Goal: Book appointment/travel/reservation

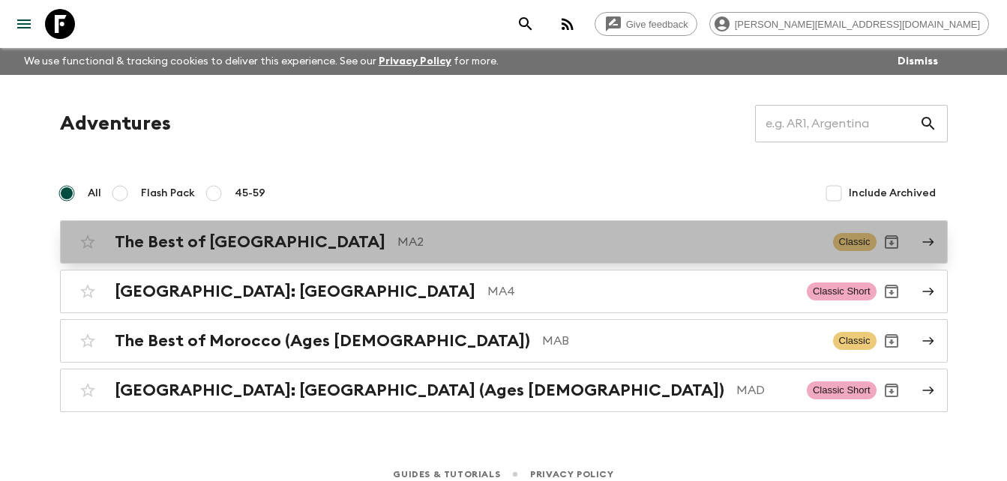
click at [190, 241] on h2 "The Best of [GEOGRAPHIC_DATA]" at bounding box center [250, 241] width 271 height 19
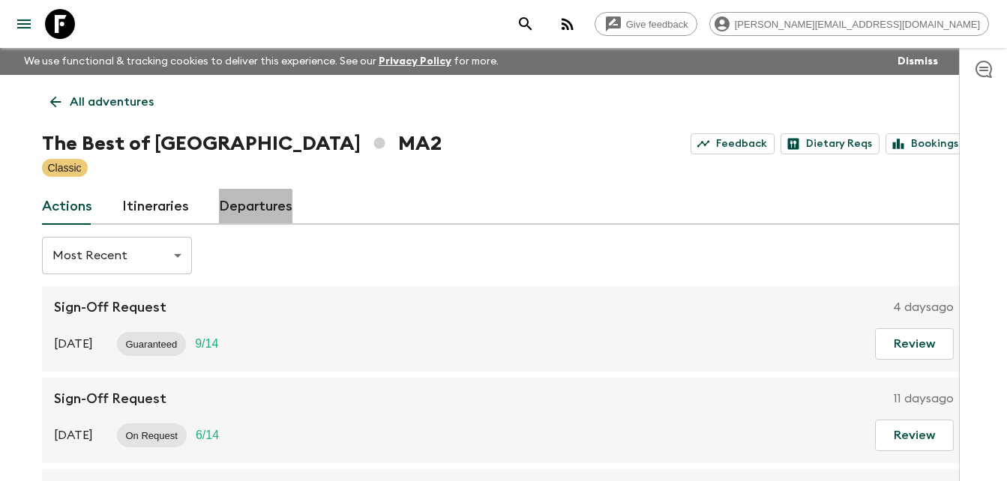
click at [246, 208] on link "Departures" at bounding box center [255, 207] width 73 height 36
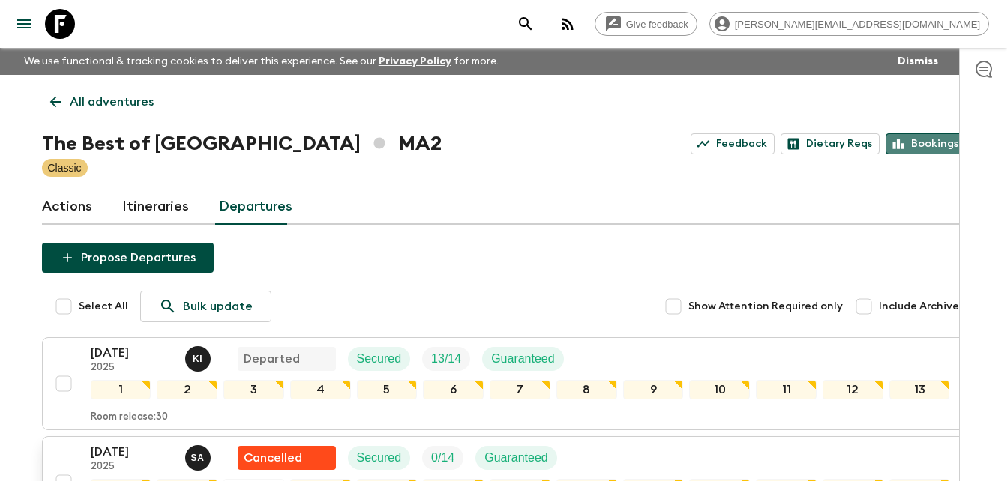
click at [920, 145] on link "Bookings" at bounding box center [926, 143] width 80 height 21
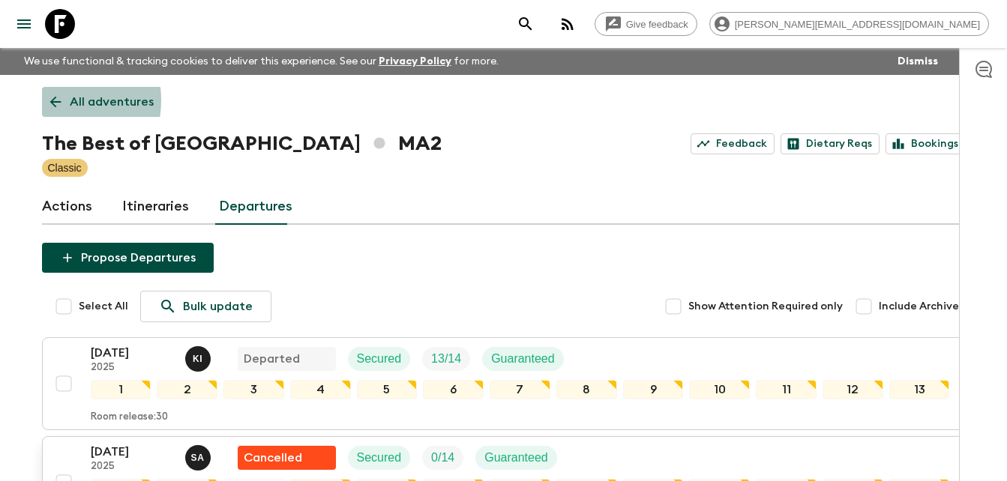
click at [53, 100] on icon at bounding box center [55, 102] width 16 height 16
